Goal: Information Seeking & Learning: Learn about a topic

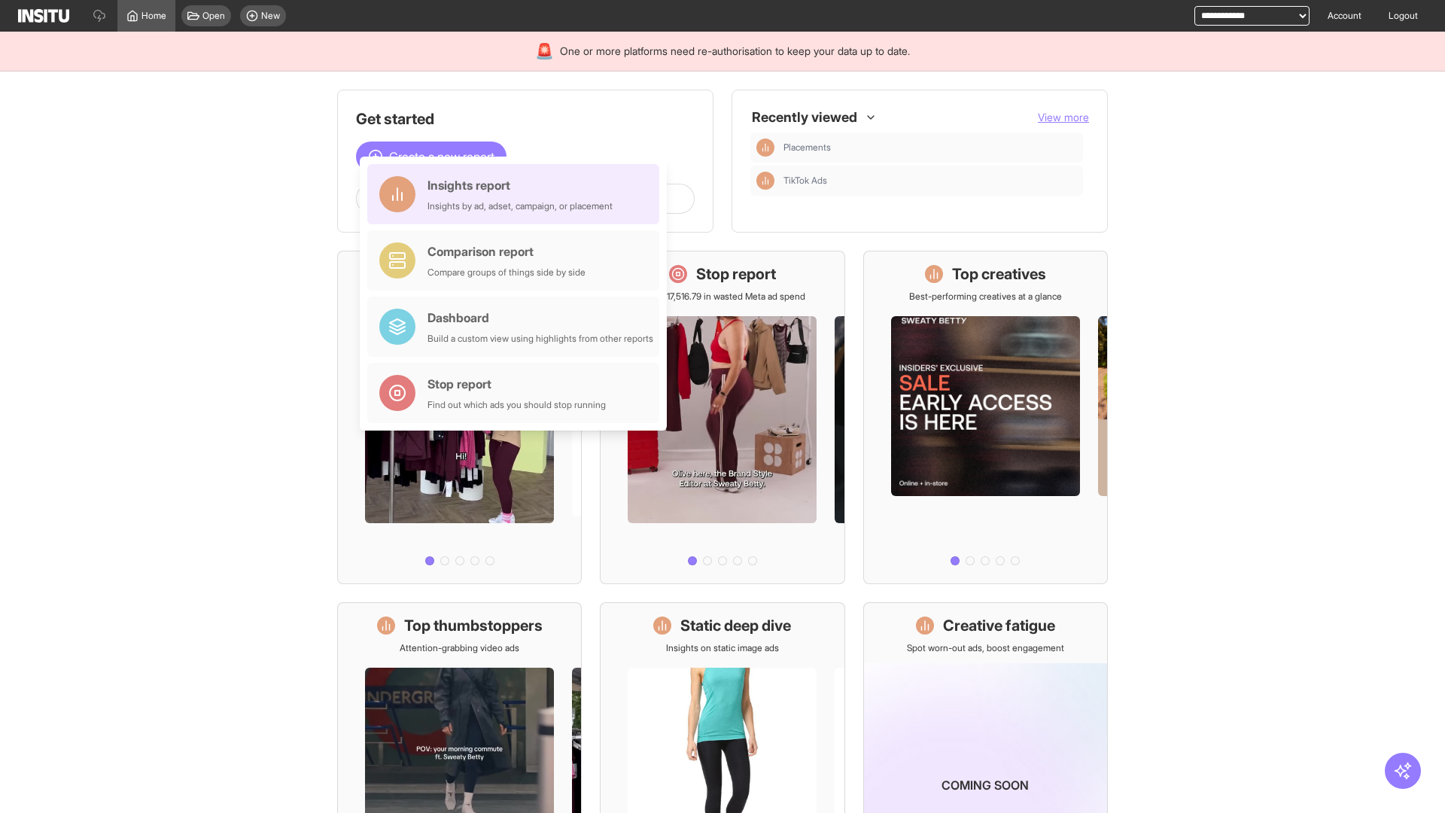
click at [517, 194] on div "Insights report Insights by ad, adset, campaign, or placement" at bounding box center [520, 194] width 185 height 36
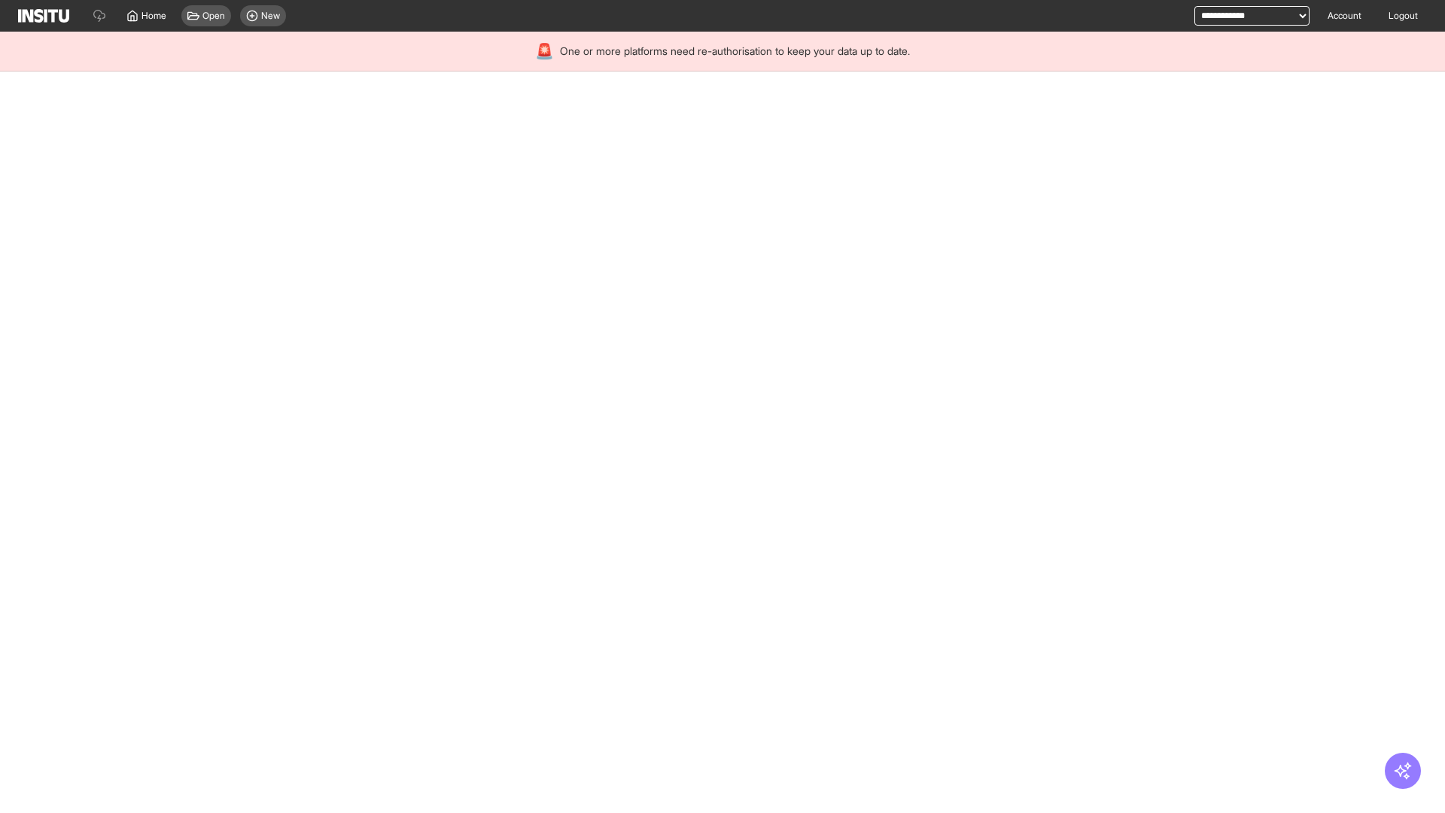
select select "**"
